Goal: Navigation & Orientation: Understand site structure

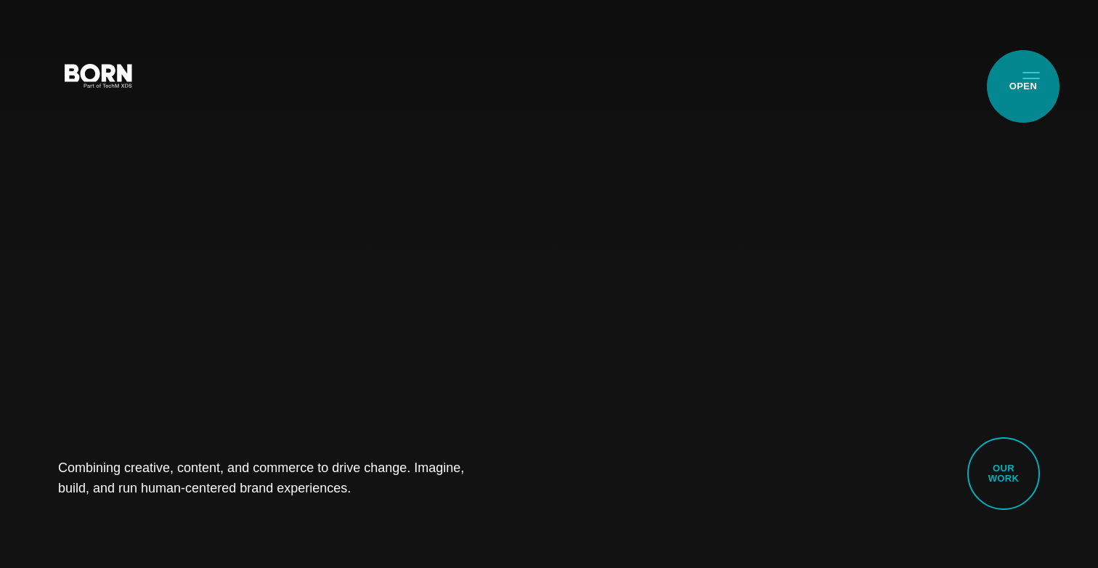
click at [1023, 86] on button "Primary Menu" at bounding box center [1031, 75] width 35 height 30
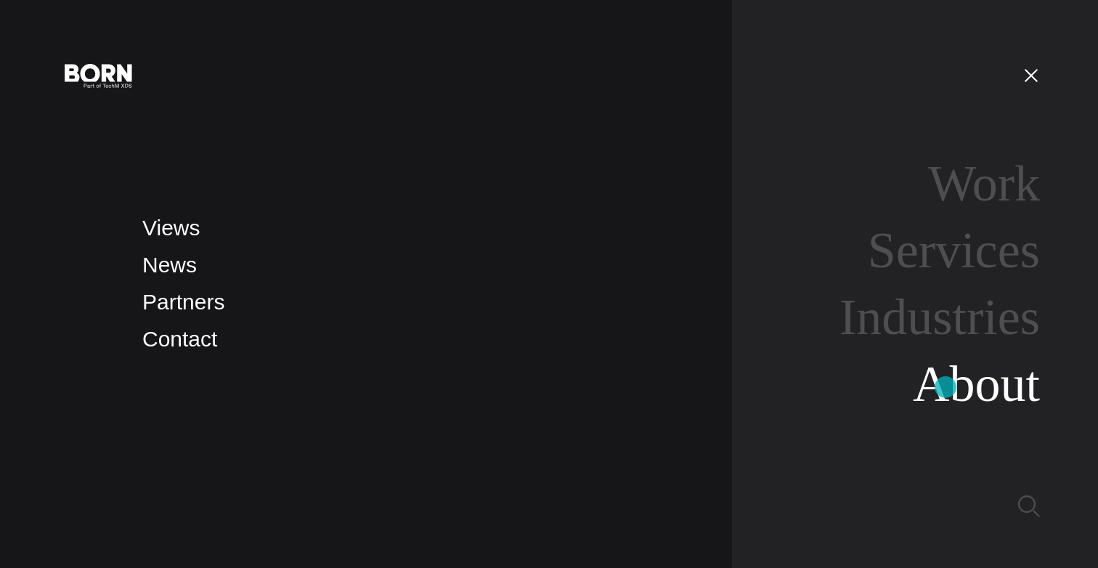
click at [945, 387] on link "About" at bounding box center [976, 384] width 127 height 56
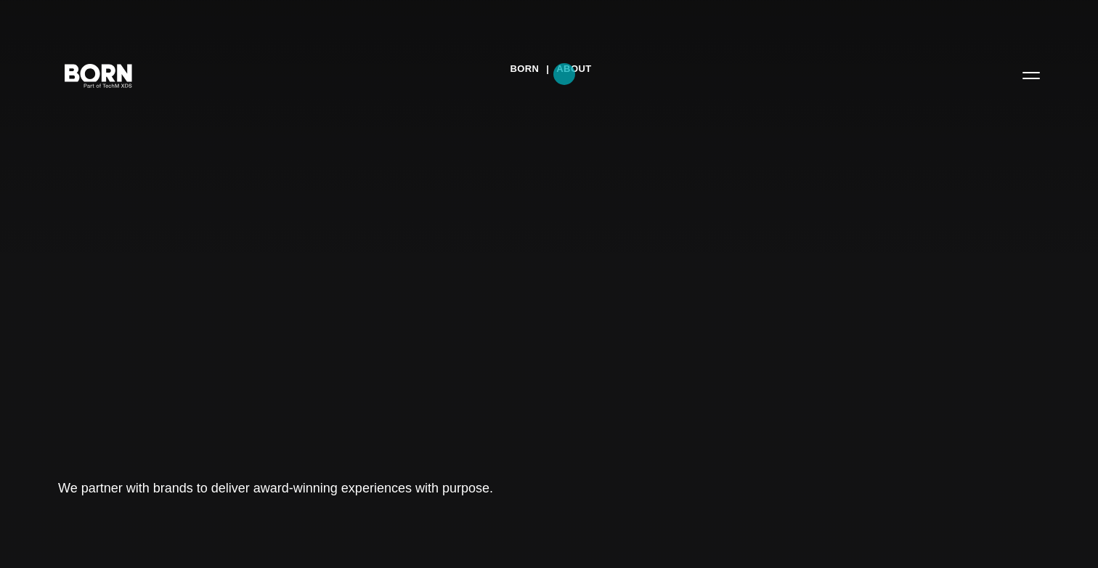
click at [564, 73] on link "About" at bounding box center [573, 69] width 35 height 22
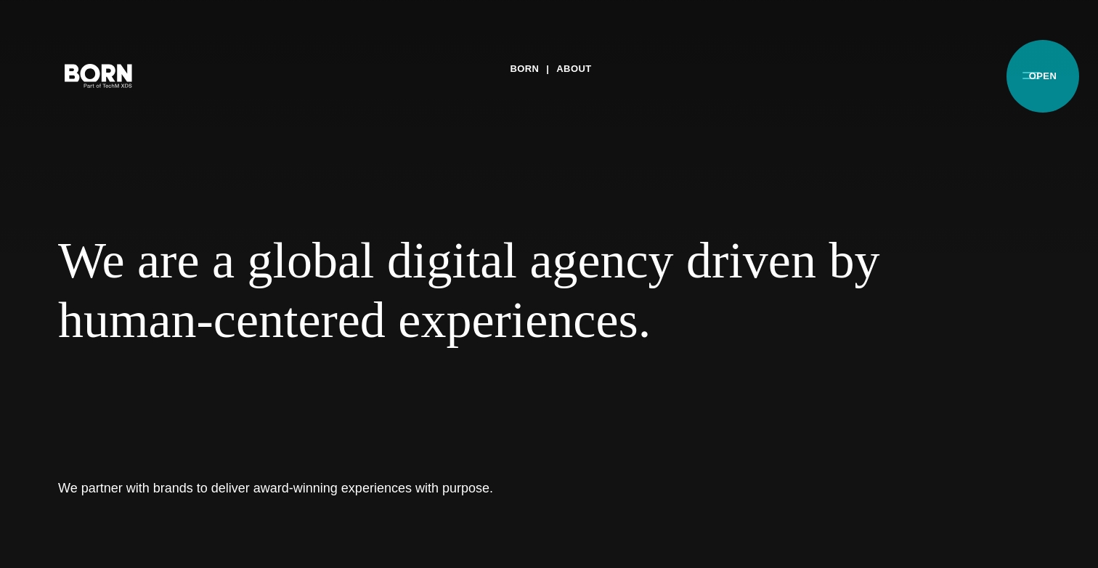
click at [1043, 76] on button "Primary Menu" at bounding box center [1031, 75] width 35 height 30
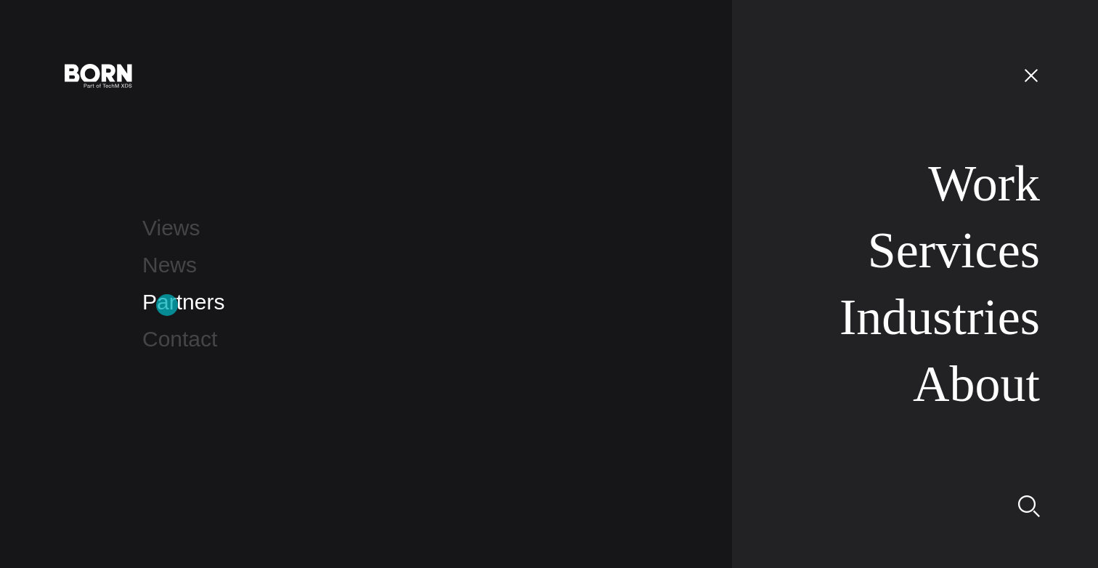
click at [167, 306] on link "Partners" at bounding box center [183, 302] width 82 height 24
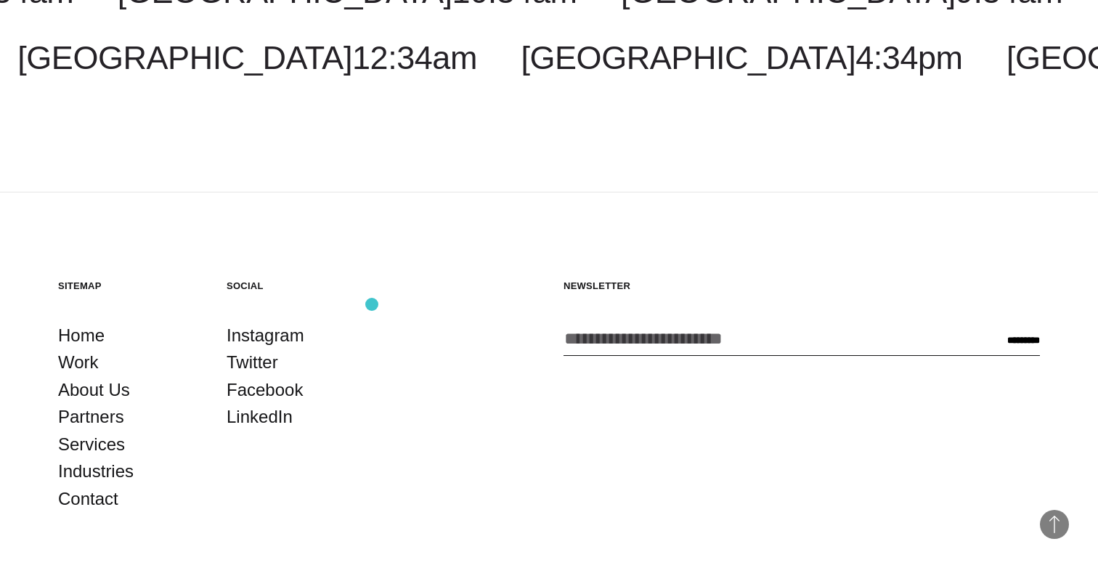
scroll to position [2934, 0]
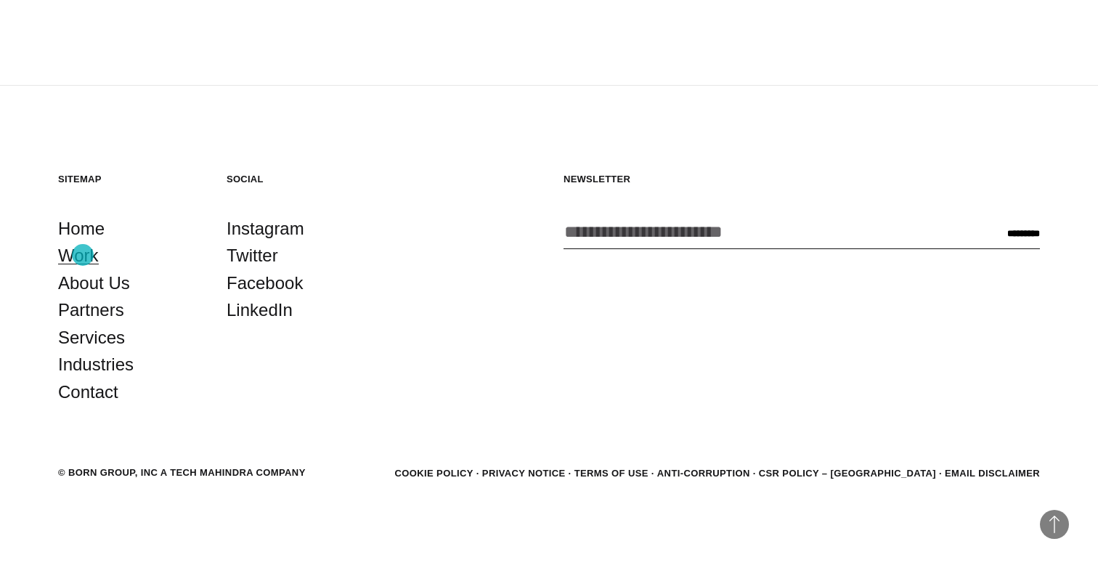
click at [82, 254] on link "Work" at bounding box center [78, 256] width 41 height 28
